Goal: Information Seeking & Learning: Learn about a topic

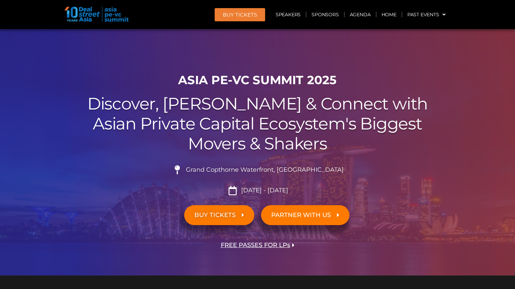
click at [91, 154] on h2 "Discover, Learn & Connect with Asian Private Capital Ecosystem's Biggest Movers…" at bounding box center [257, 124] width 379 height 60
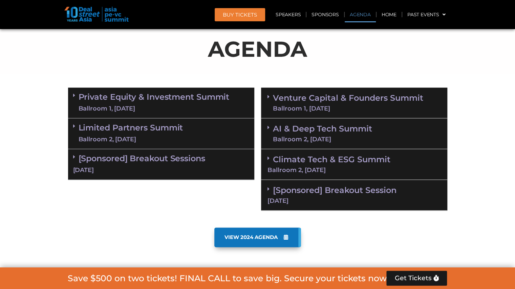
scroll to position [352, 0]
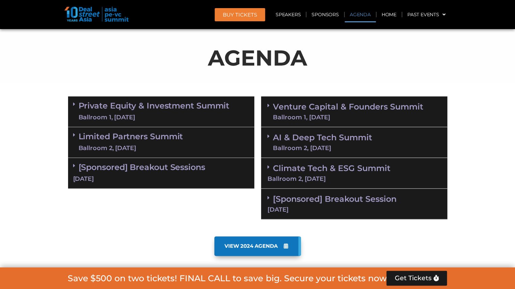
click at [130, 173] on div "[Sponsored] Breakout Sessions [DATE]" at bounding box center [161, 173] width 186 height 31
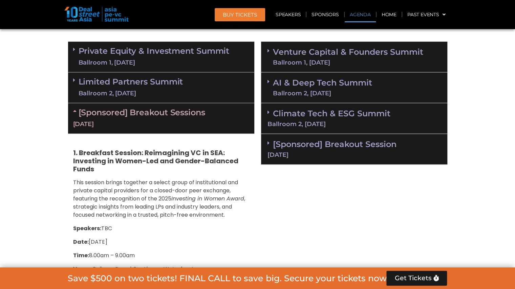
scroll to position [406, 0]
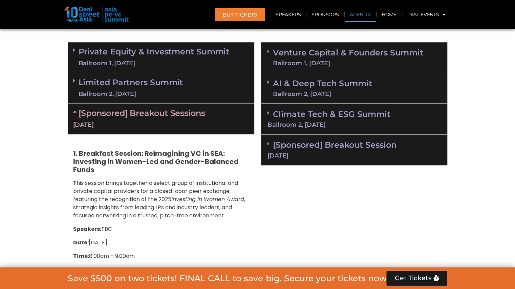
click at [162, 108] on link "[Sponsored] Breakout Sessions [DATE]" at bounding box center [161, 118] width 176 height 21
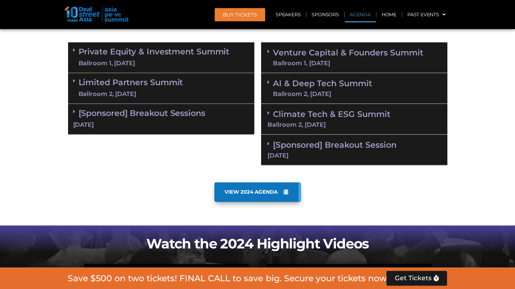
click at [311, 157] on div "[DATE]" at bounding box center [353, 156] width 173 height 6
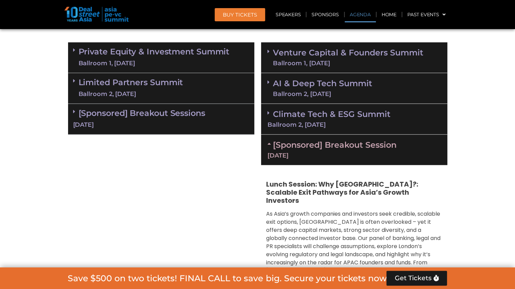
click at [329, 223] on span "As Asia’s growth companies and investors seek credible, scalable exit options, …" at bounding box center [353, 250] width 174 height 81
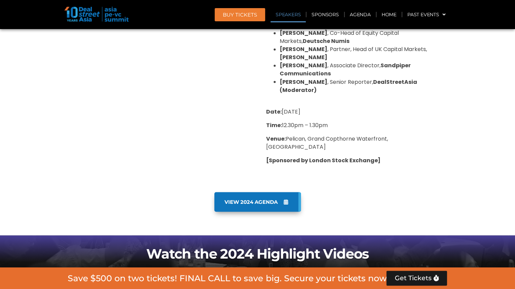
scroll to position [704, 0]
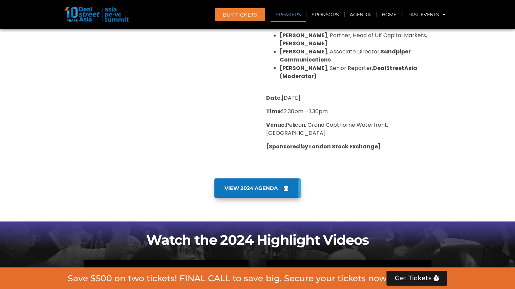
click at [363, 175] on div "VIEW 2024 AGENDA" at bounding box center [258, 198] width 386 height 47
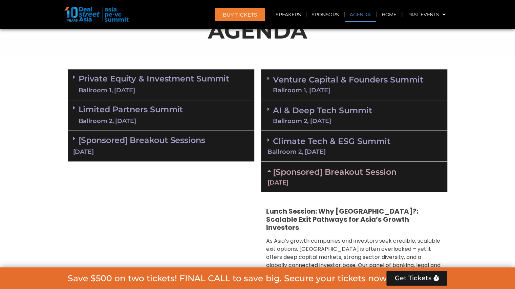
scroll to position [379, 0]
click at [352, 180] on div "[DATE]" at bounding box center [353, 183] width 173 height 6
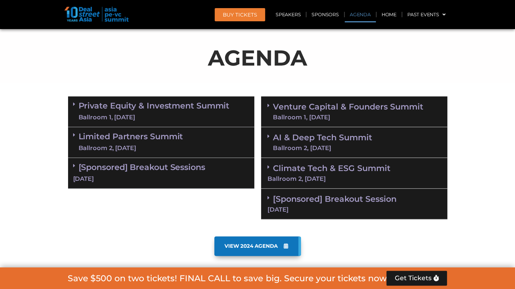
scroll to position [366, 0]
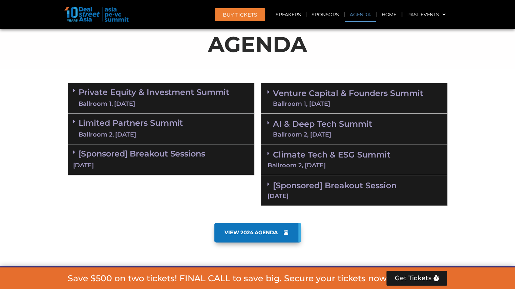
click at [323, 97] on link "Venture Capital & Founders​ Summit Ballroom 1, [DATE]" at bounding box center [348, 98] width 150 height 18
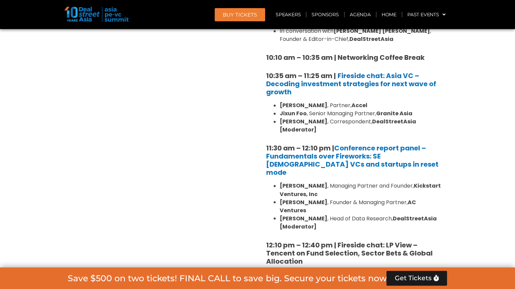
scroll to position [569, 0]
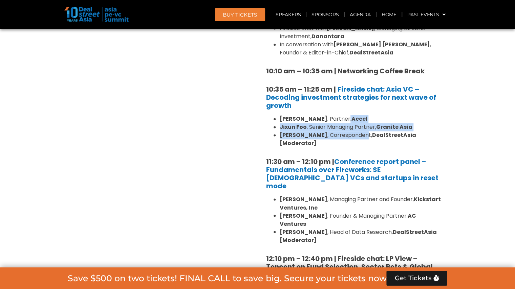
drag, startPoint x: 355, startPoint y: 117, endPoint x: 358, endPoint y: 132, distance: 15.8
click at [358, 132] on ul "[PERSON_NAME] , Partner, Accel [PERSON_NAME] , Senior Managing Partner, Granite…" at bounding box center [354, 131] width 176 height 32
click at [358, 132] on li "[PERSON_NAME] , Correspondent, DealStreetAsia [Moderator]" at bounding box center [361, 139] width 162 height 16
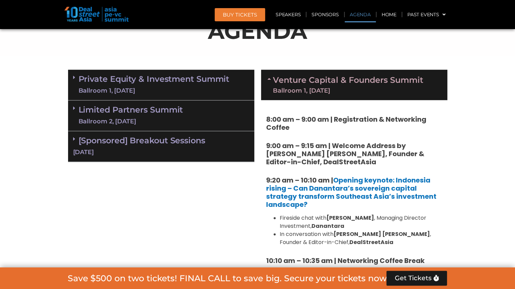
scroll to position [325, 0]
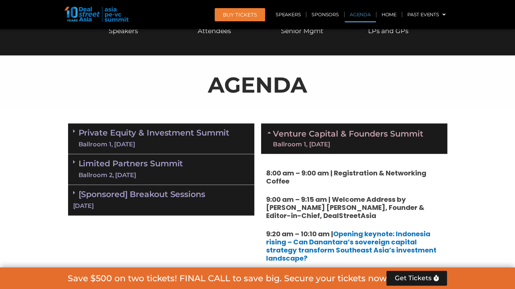
click at [358, 135] on link "Venture Capital & Founders​ Summit Ballroom 1, [DATE]" at bounding box center [348, 139] width 150 height 18
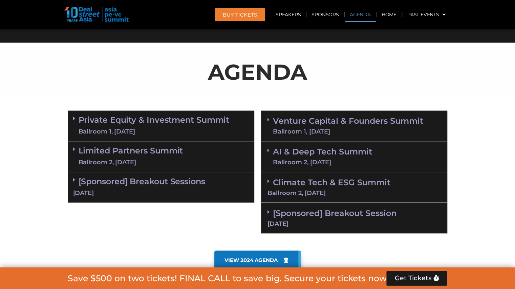
scroll to position [338, 0]
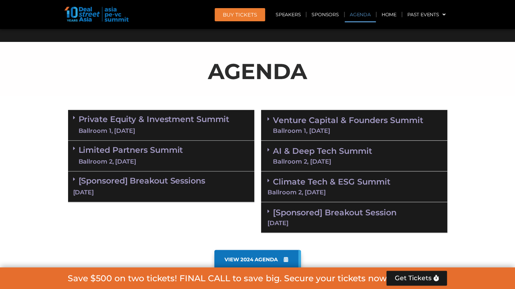
click at [353, 159] on div "Ballroom 2, [DATE]" at bounding box center [322, 162] width 99 height 6
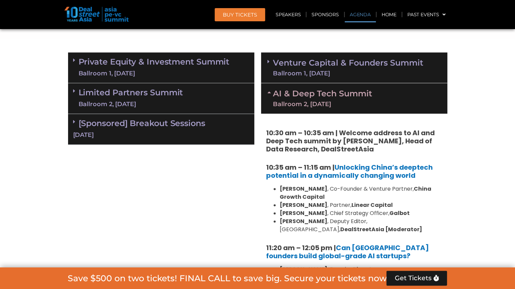
scroll to position [393, 0]
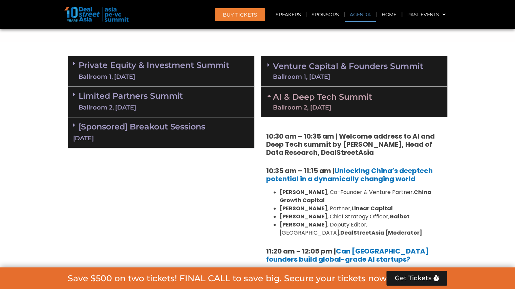
click at [349, 104] on link "AI & Deep Tech Summit Ballroom 2, [DATE]" at bounding box center [322, 102] width 99 height 18
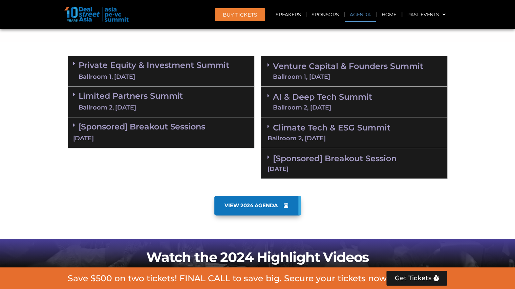
click at [345, 71] on link "Venture Capital & Founders​ Summit Ballroom 1, [DATE]" at bounding box center [348, 71] width 150 height 18
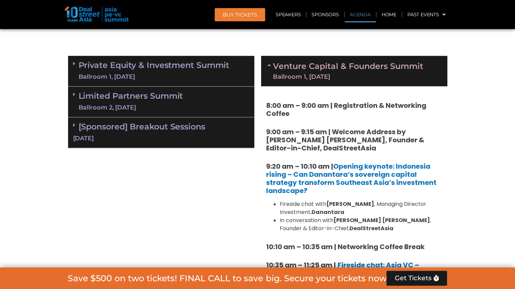
click at [334, 202] on strong "[PERSON_NAME]" at bounding box center [350, 204] width 48 height 8
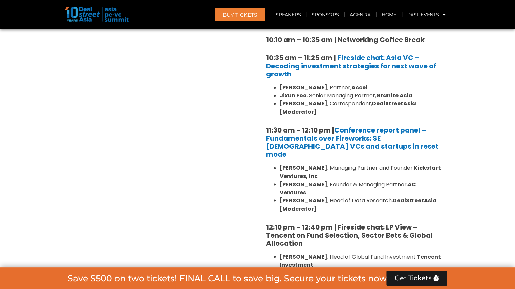
scroll to position [650, 0]
